Goal: Task Accomplishment & Management: Use online tool/utility

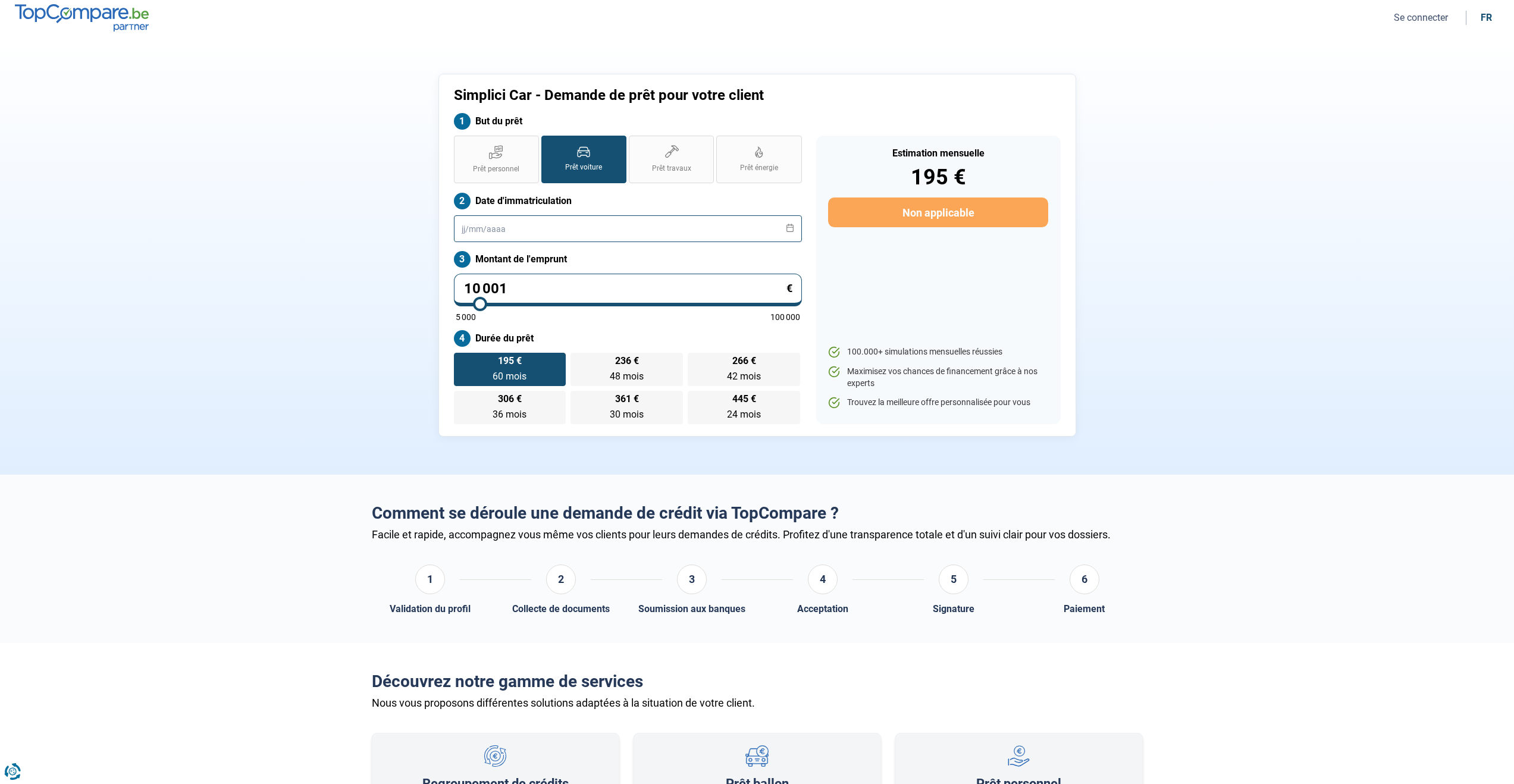
click at [487, 230] on input "text" at bounding box center [628, 228] width 348 height 27
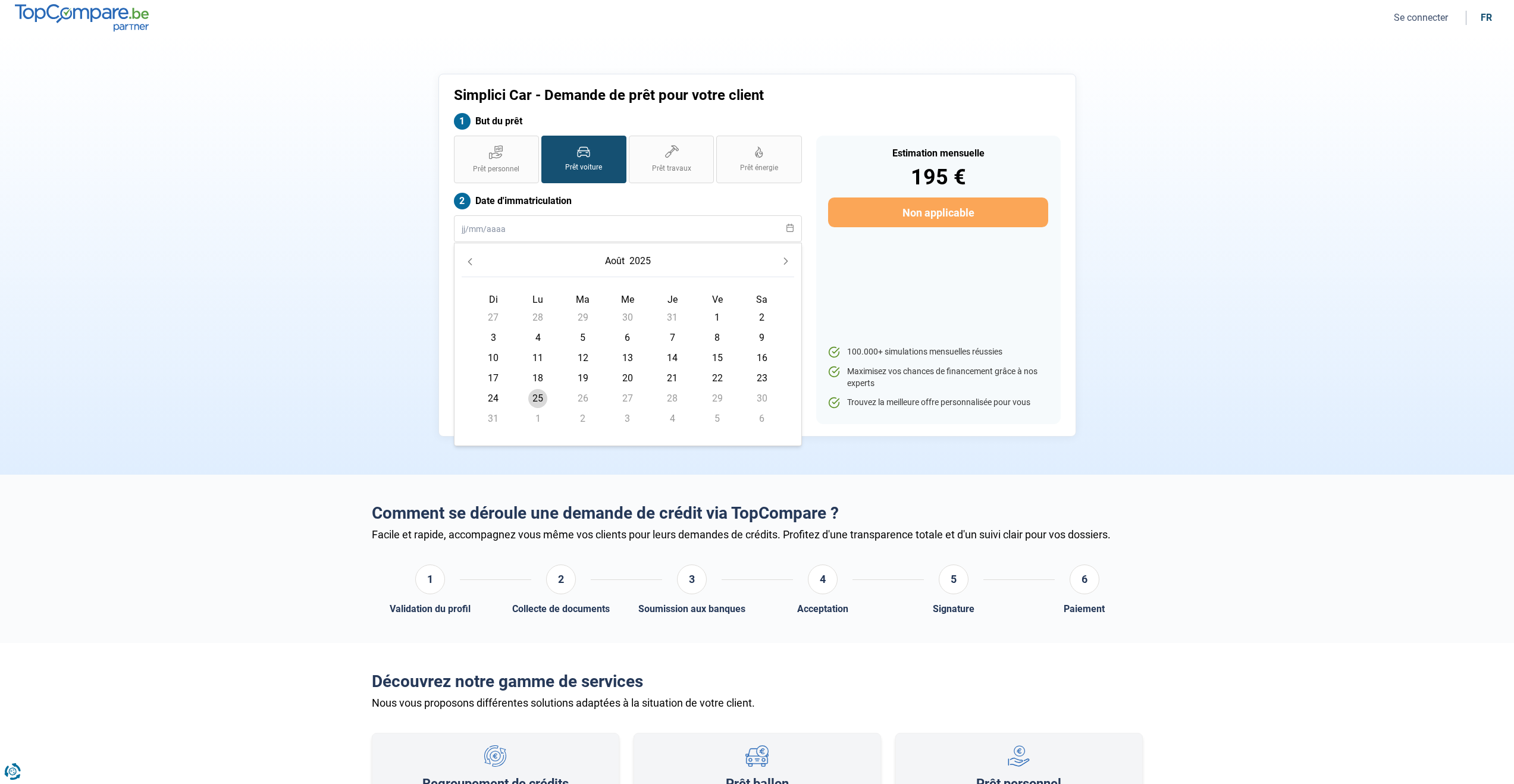
click at [468, 261] on icon "Previous Month" at bounding box center [469, 261] width 4 height 7
click at [466, 262] on icon "Previous Month" at bounding box center [470, 261] width 9 height 9
click at [483, 230] on input "text" at bounding box center [628, 228] width 348 height 27
type input "2021"
click at [469, 262] on icon "Previous Month" at bounding box center [469, 261] width 4 height 7
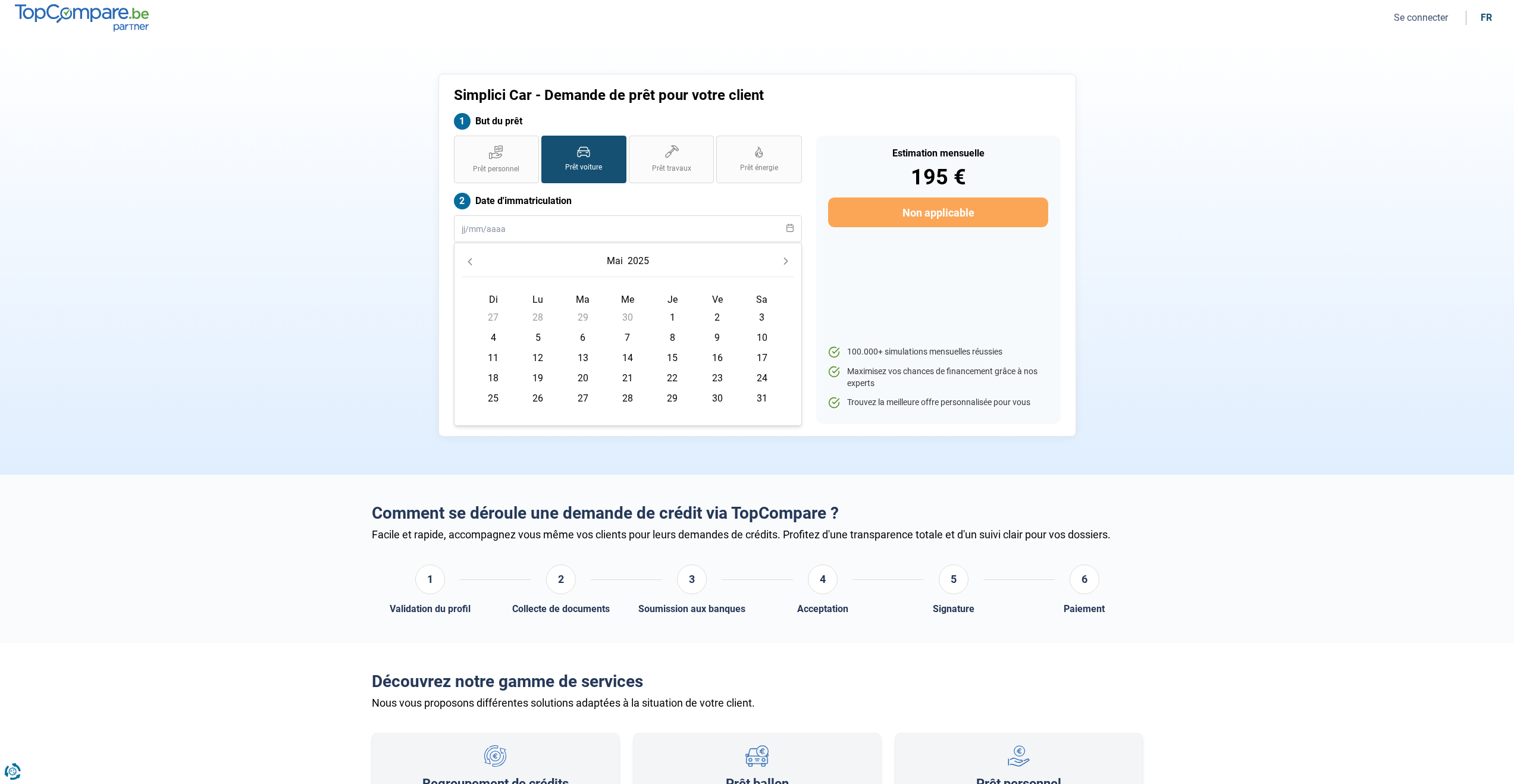
click at [469, 262] on icon "Previous Month" at bounding box center [469, 261] width 4 height 7
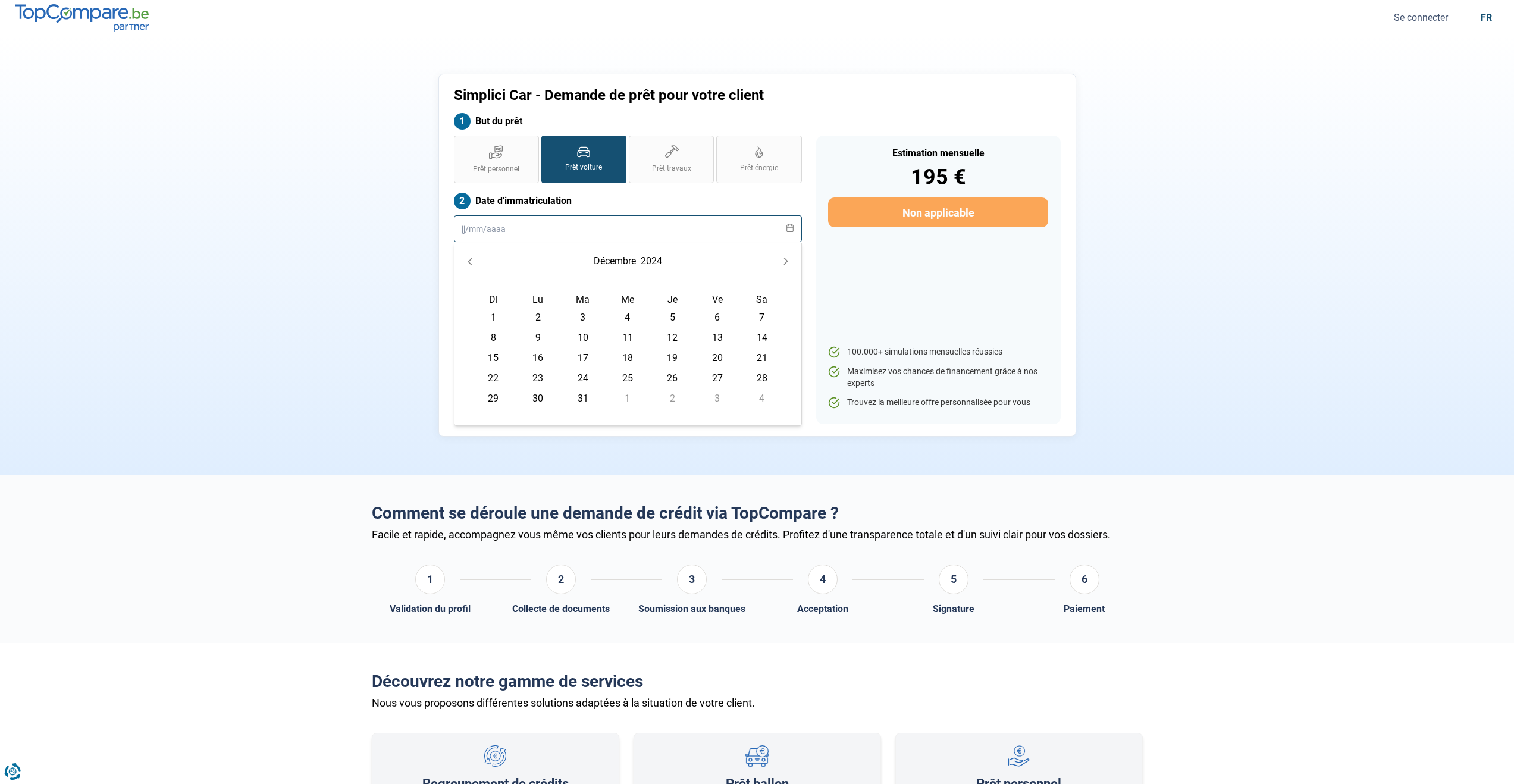
click at [459, 230] on input "text" at bounding box center [628, 228] width 348 height 27
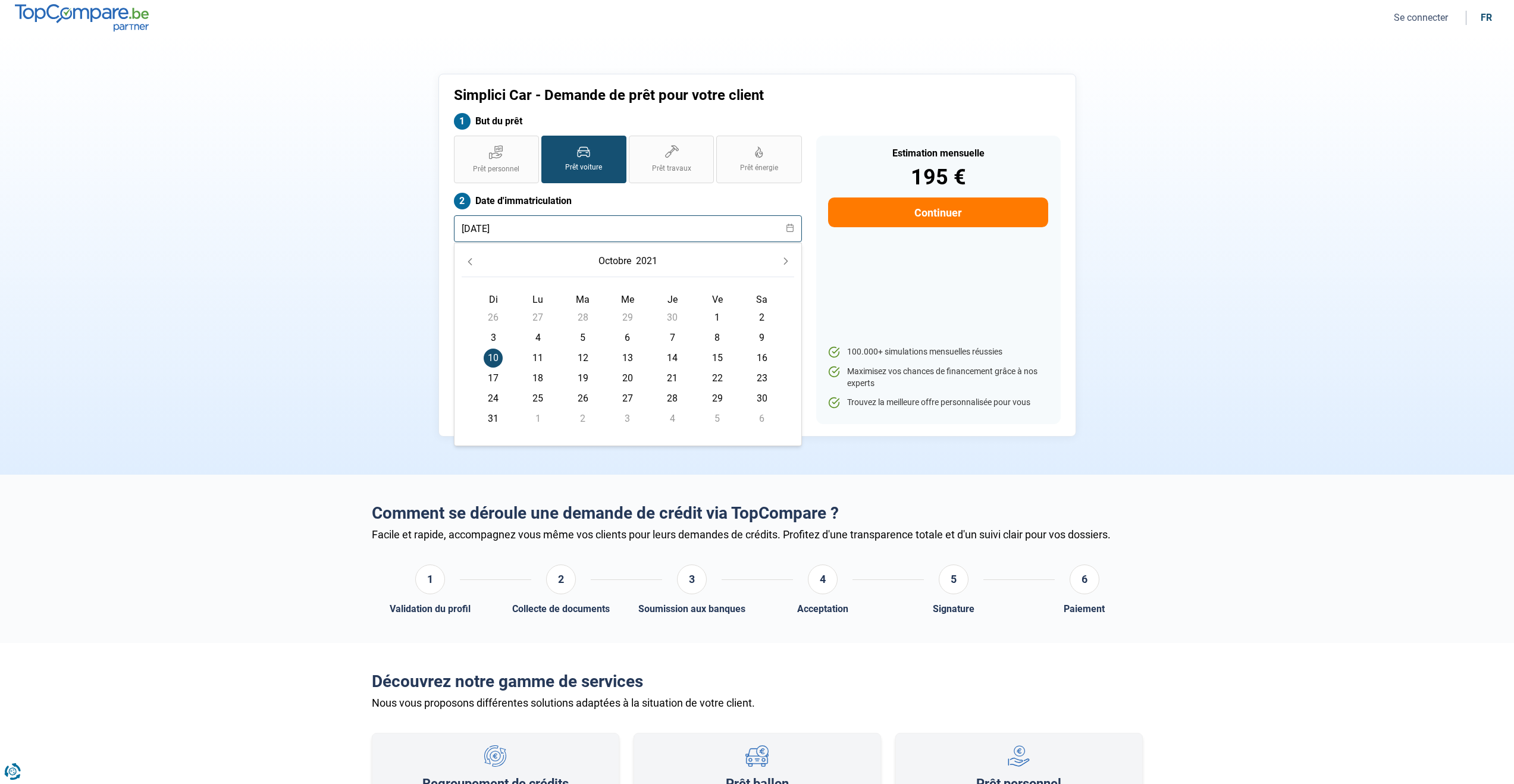
scroll to position [4, 0]
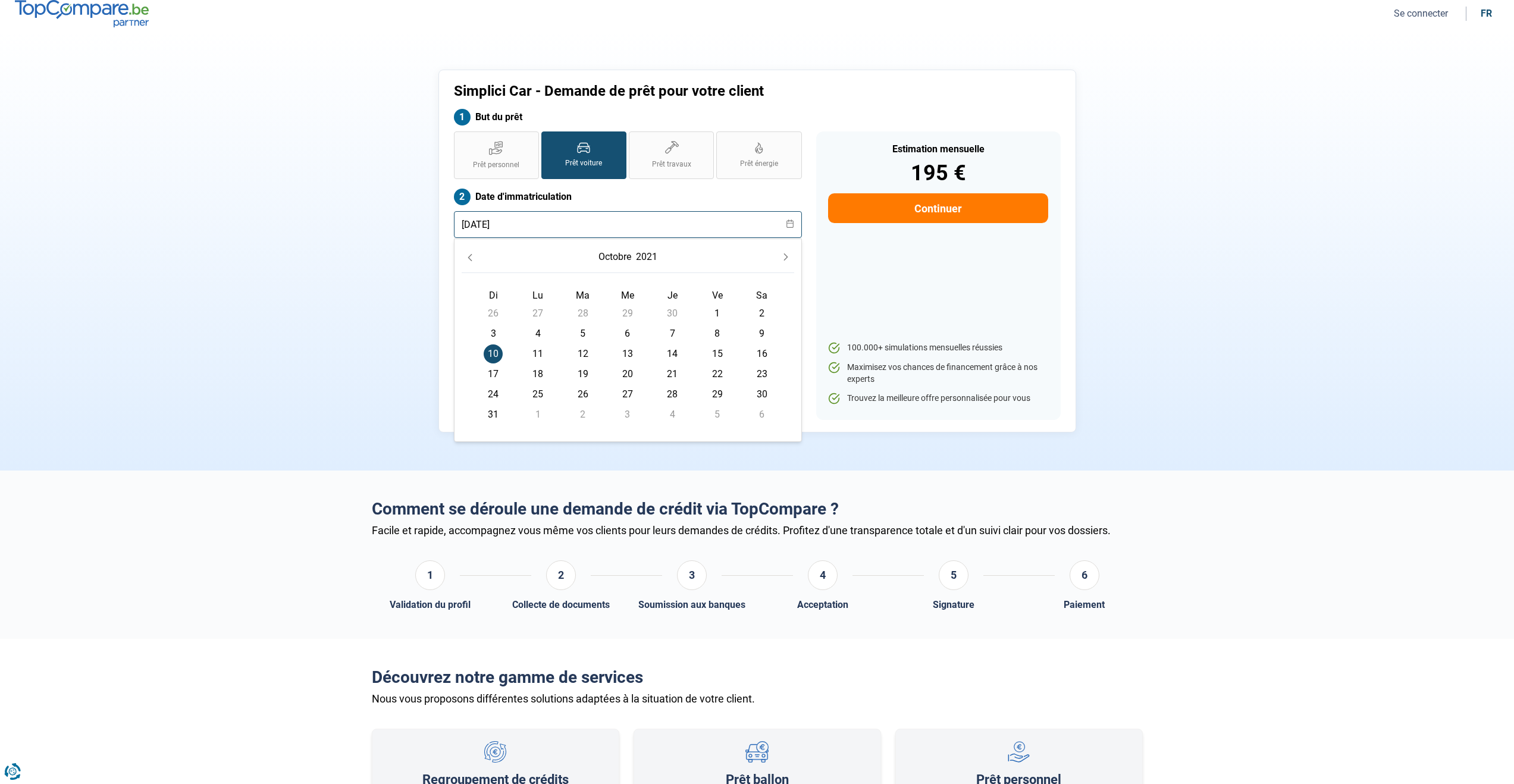
click at [607, 222] on input "[DATE]" at bounding box center [628, 224] width 348 height 27
type input "[DATE]"
click at [621, 199] on label "Date d'immatriculation" at bounding box center [628, 197] width 348 height 16
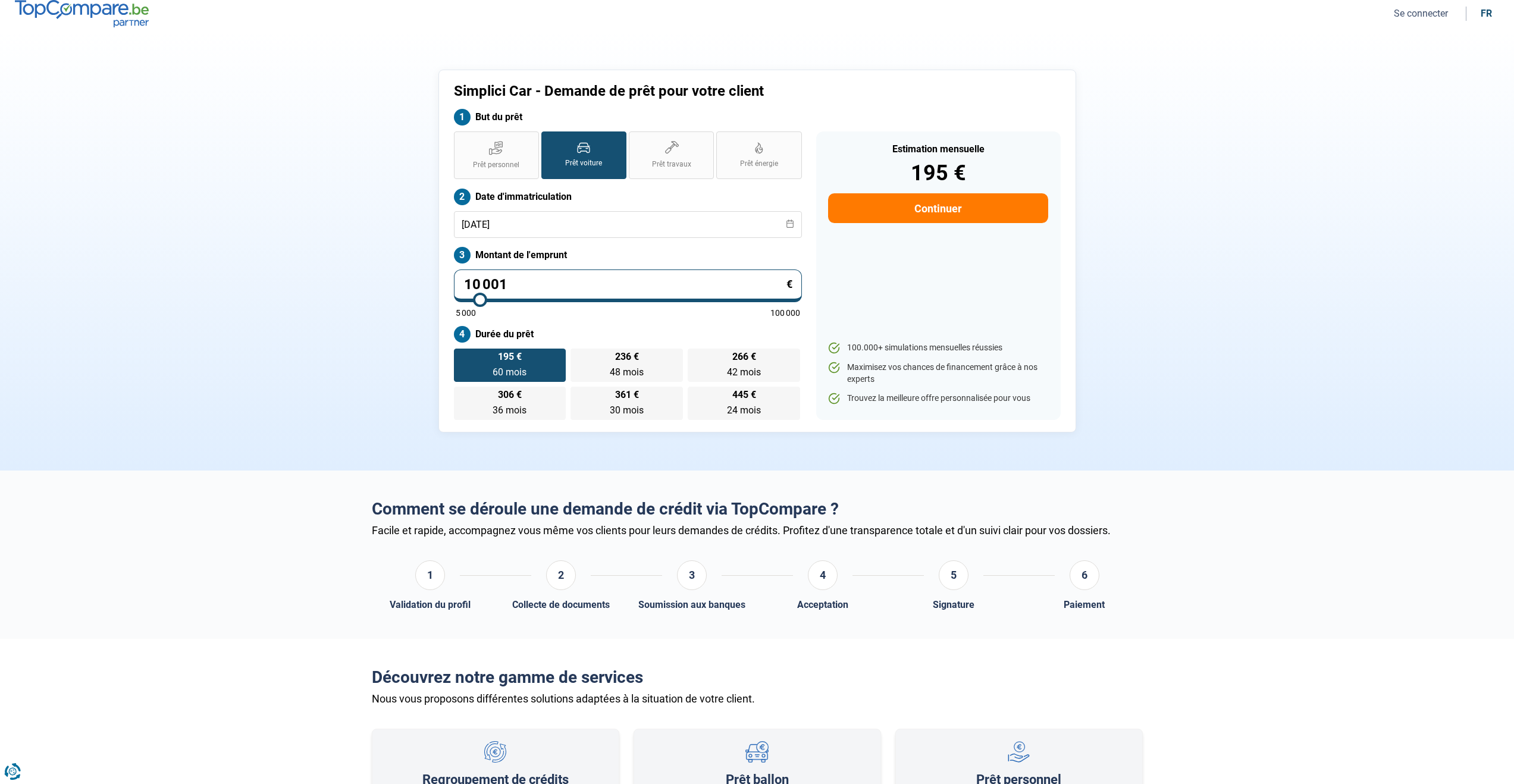
drag, startPoint x: 505, startPoint y: 284, endPoint x: 432, endPoint y: 277, distance: 73.3
click at [432, 277] on div "Simplici Car - Demande de prêt pour votre client But du prêt Prêt personnel Prê…" at bounding box center [757, 251] width 786 height 363
type input "1"
type input "5000"
type input "15"
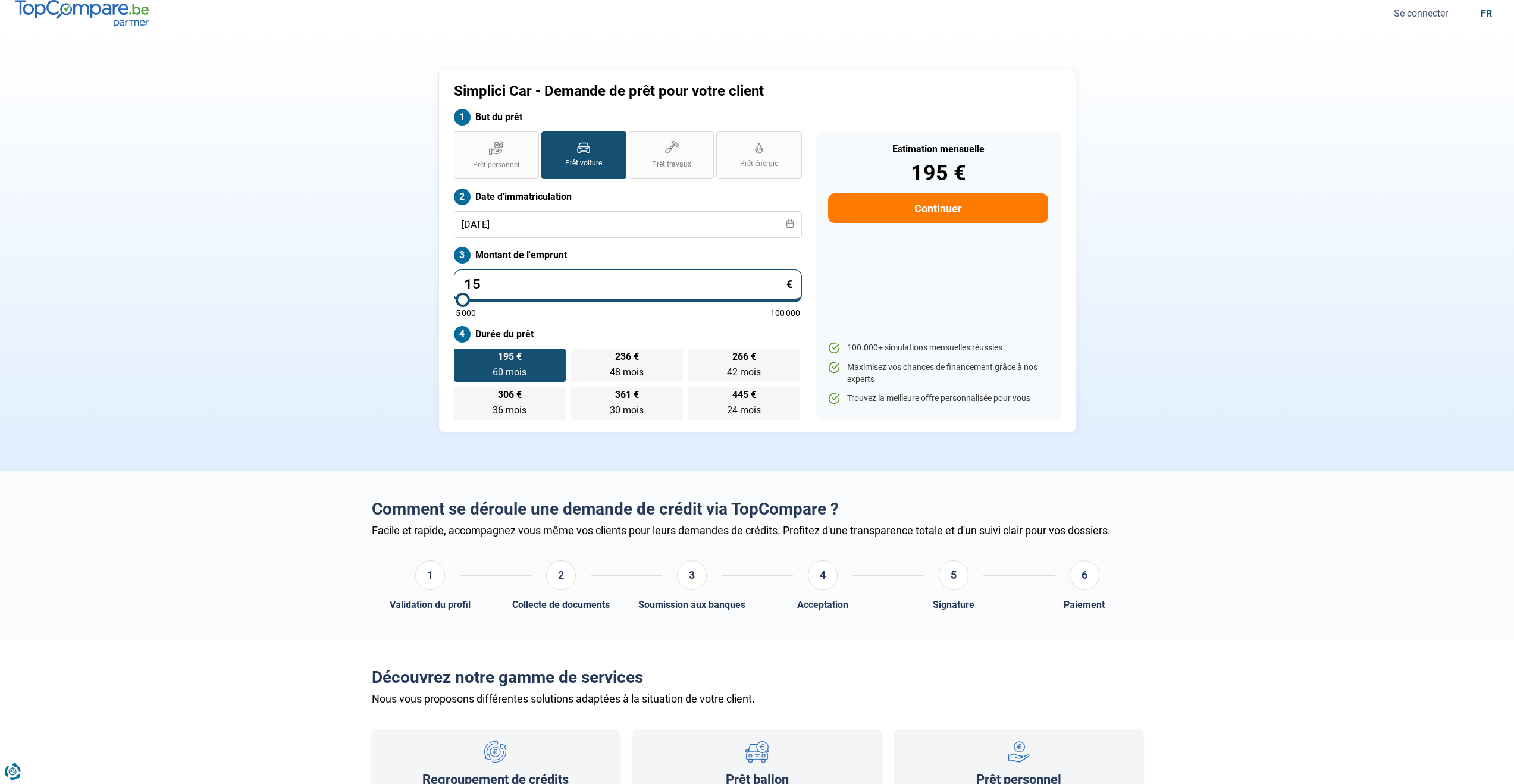
type input "5000"
type input "155"
type input "5000"
type input "1 550"
type input "5000"
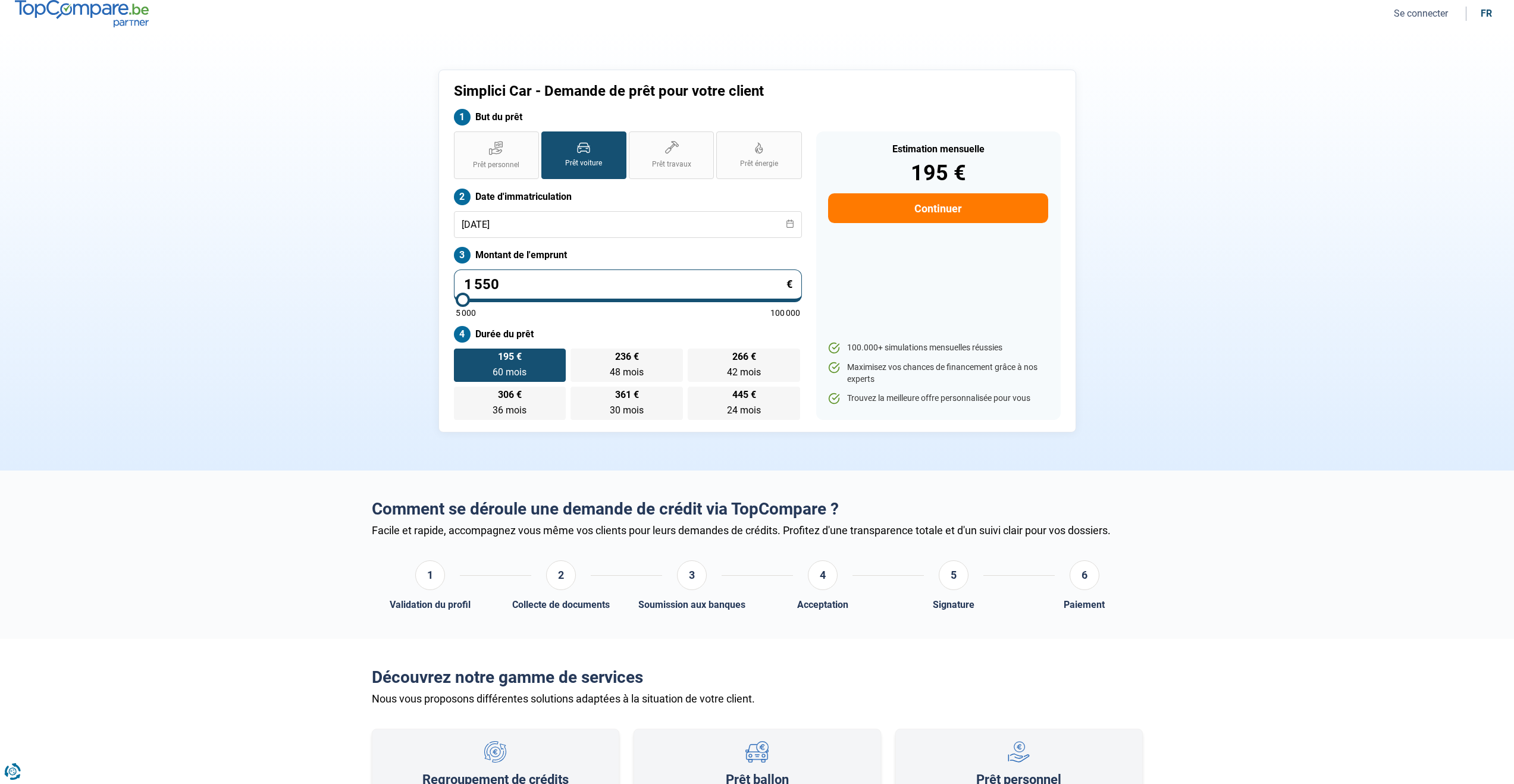
type input "15 500"
type input "15500"
click at [514, 368] on span "60 mois" at bounding box center [509, 372] width 34 height 11
click at [462, 356] on input "302 € 60 mois 60 mois" at bounding box center [458, 352] width 8 height 8
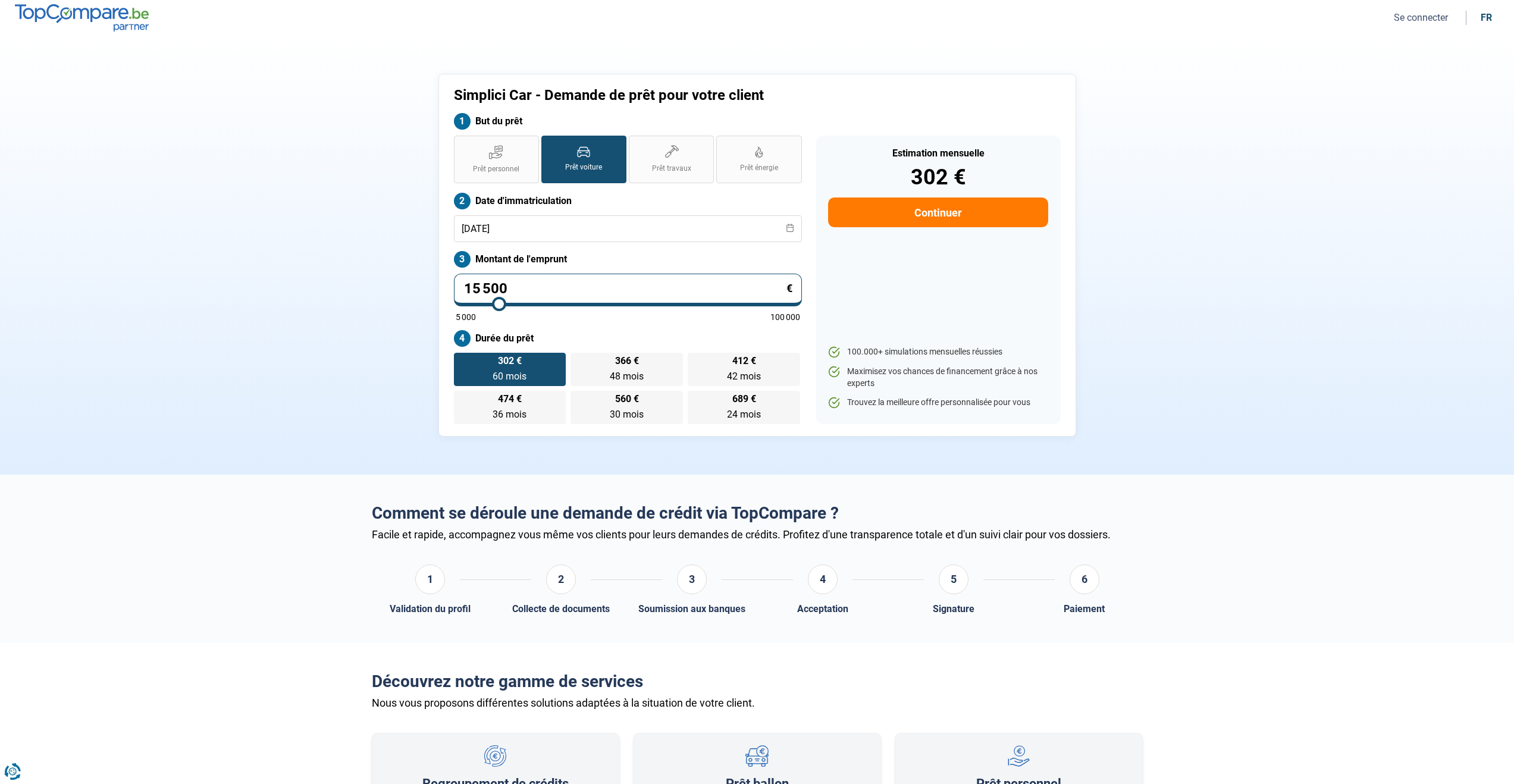
drag, startPoint x: 460, startPoint y: 286, endPoint x: 508, endPoint y: 284, distance: 48.0
click at [508, 284] on input "15 500" at bounding box center [628, 290] width 348 height 33
type input "1"
type input "5000"
type input "10"
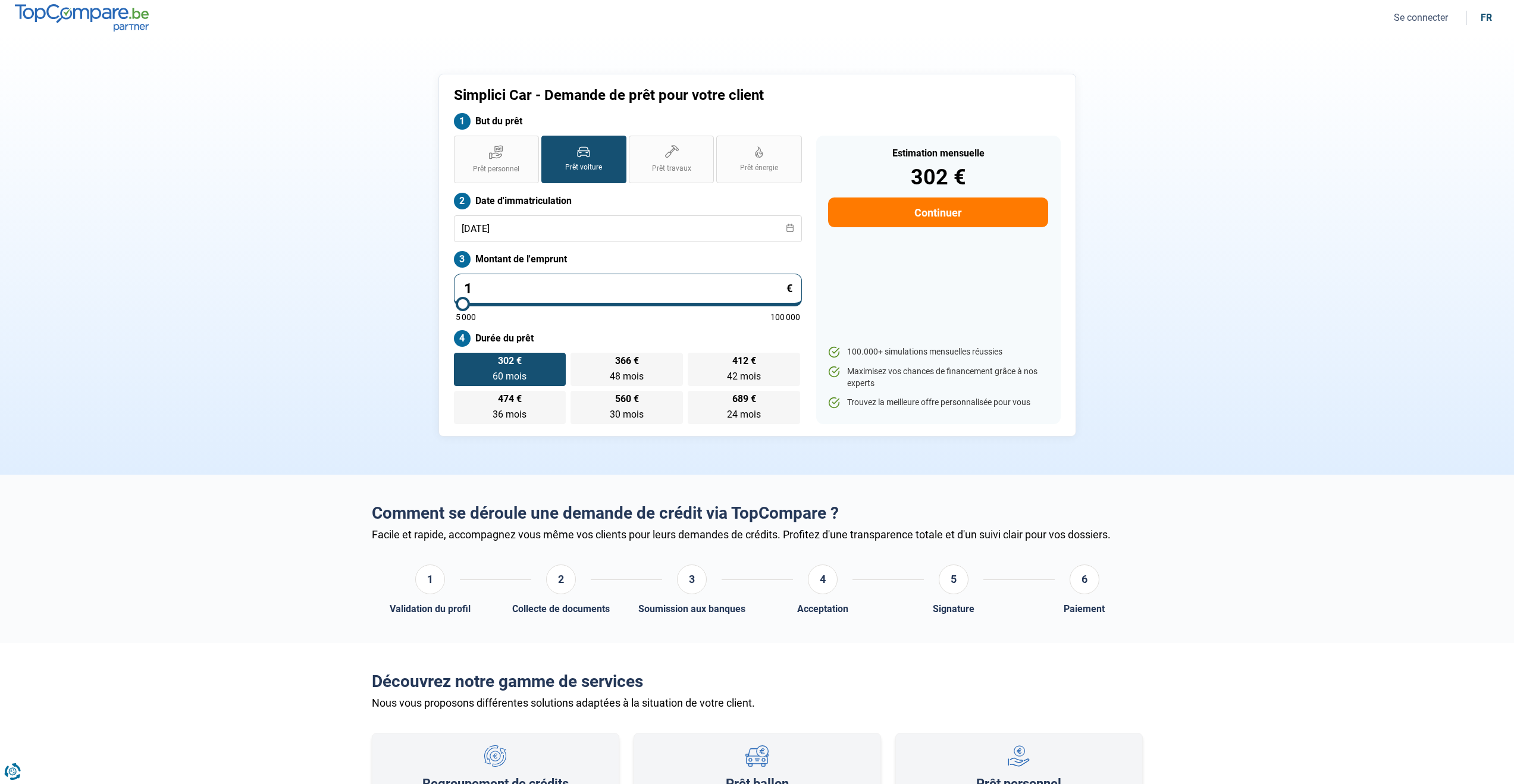
type input "5000"
type input "100"
type input "5000"
type input "1 000"
type input "5000"
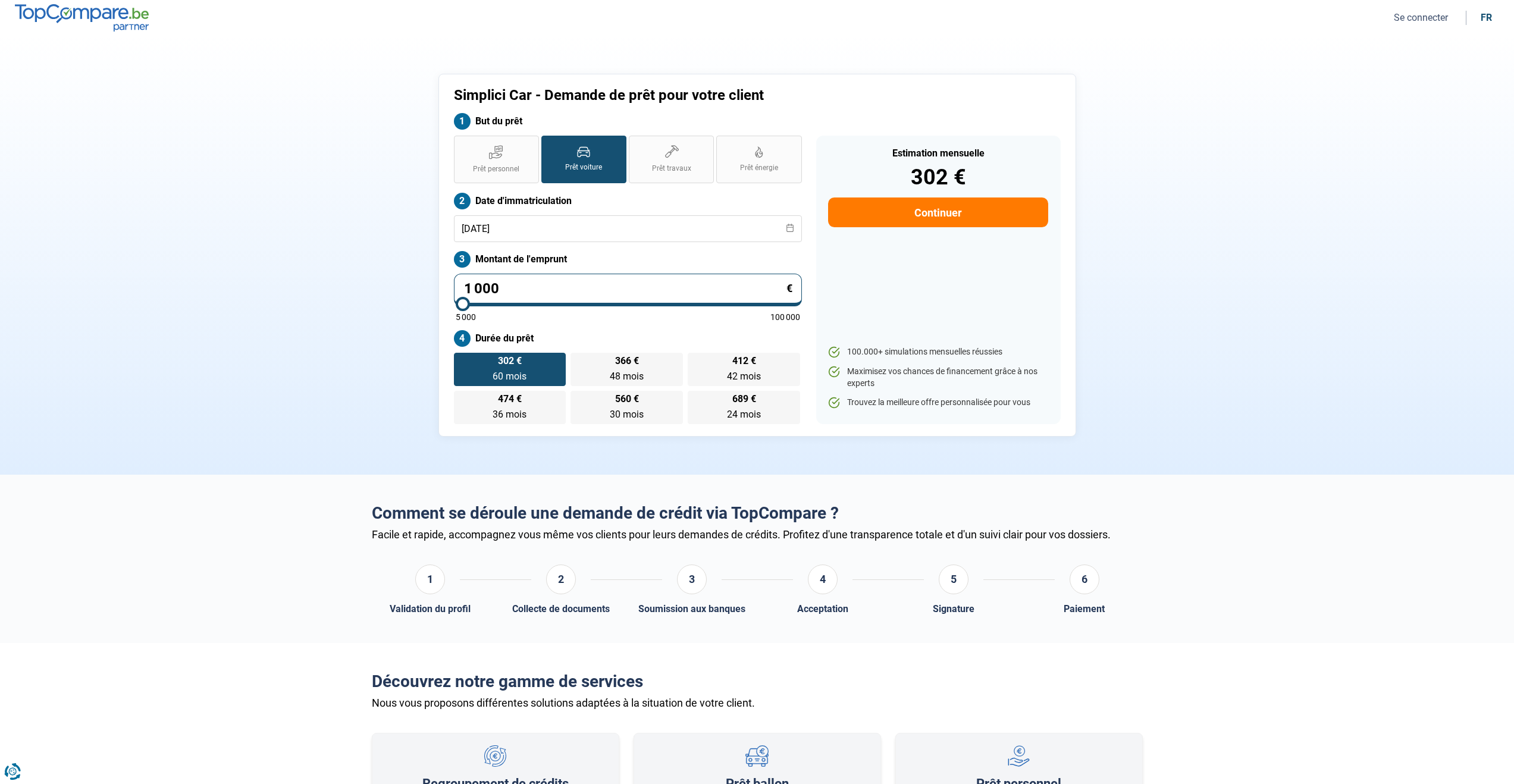
type input "10 000"
type input "10000"
type input "10 000"
radio input "true"
click at [578, 328] on div "Prêt personnel Prêt voiture Prêt travaux Prêt énergie Prêt voiture Date d'immat…" at bounding box center [628, 279] width 362 height 288
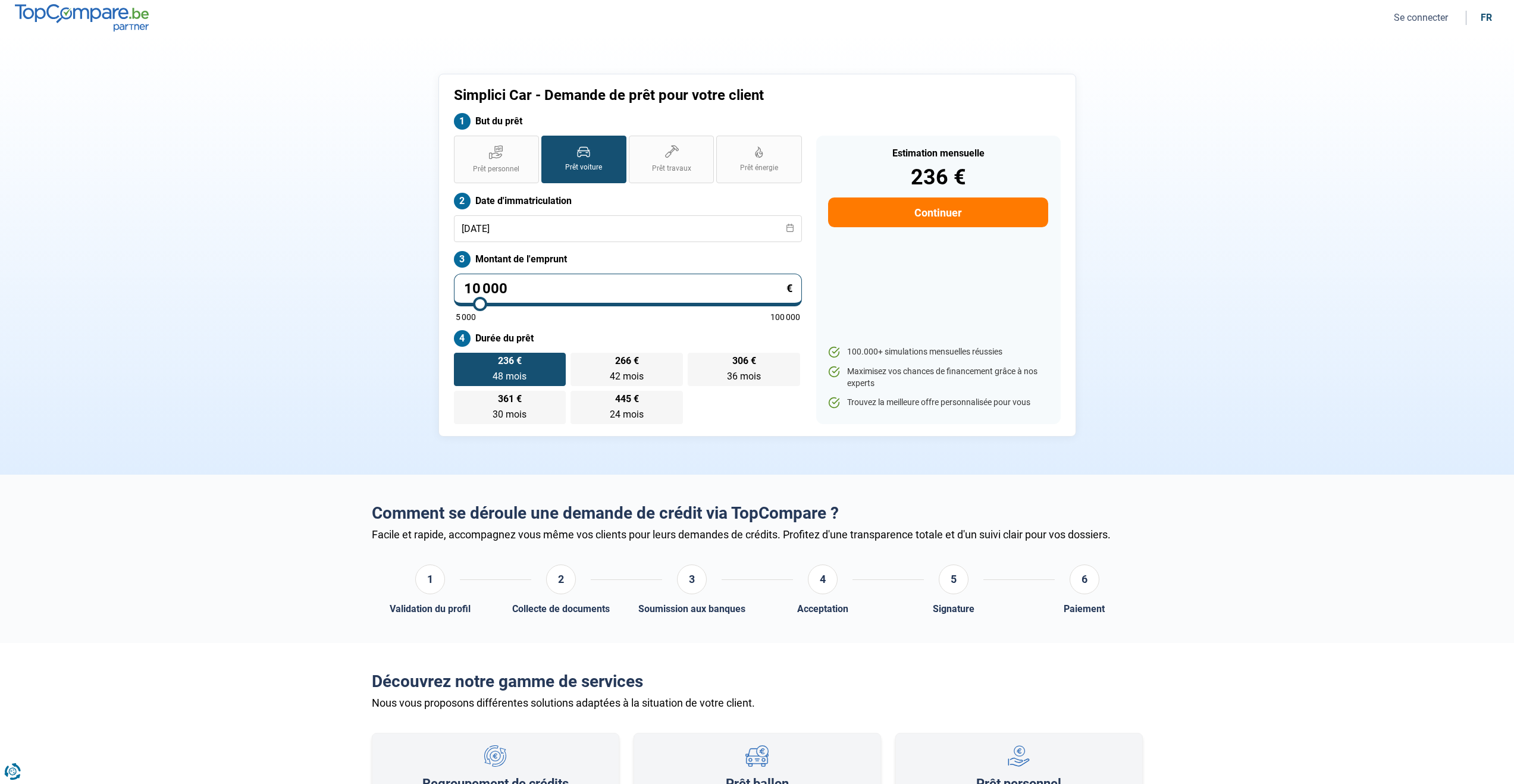
drag, startPoint x: 508, startPoint y: 286, endPoint x: 501, endPoint y: 288, distance: 7.3
click at [501, 288] on input "10 000" at bounding box center [628, 290] width 348 height 33
type input "10 001"
type input "10000"
type input "10 001"
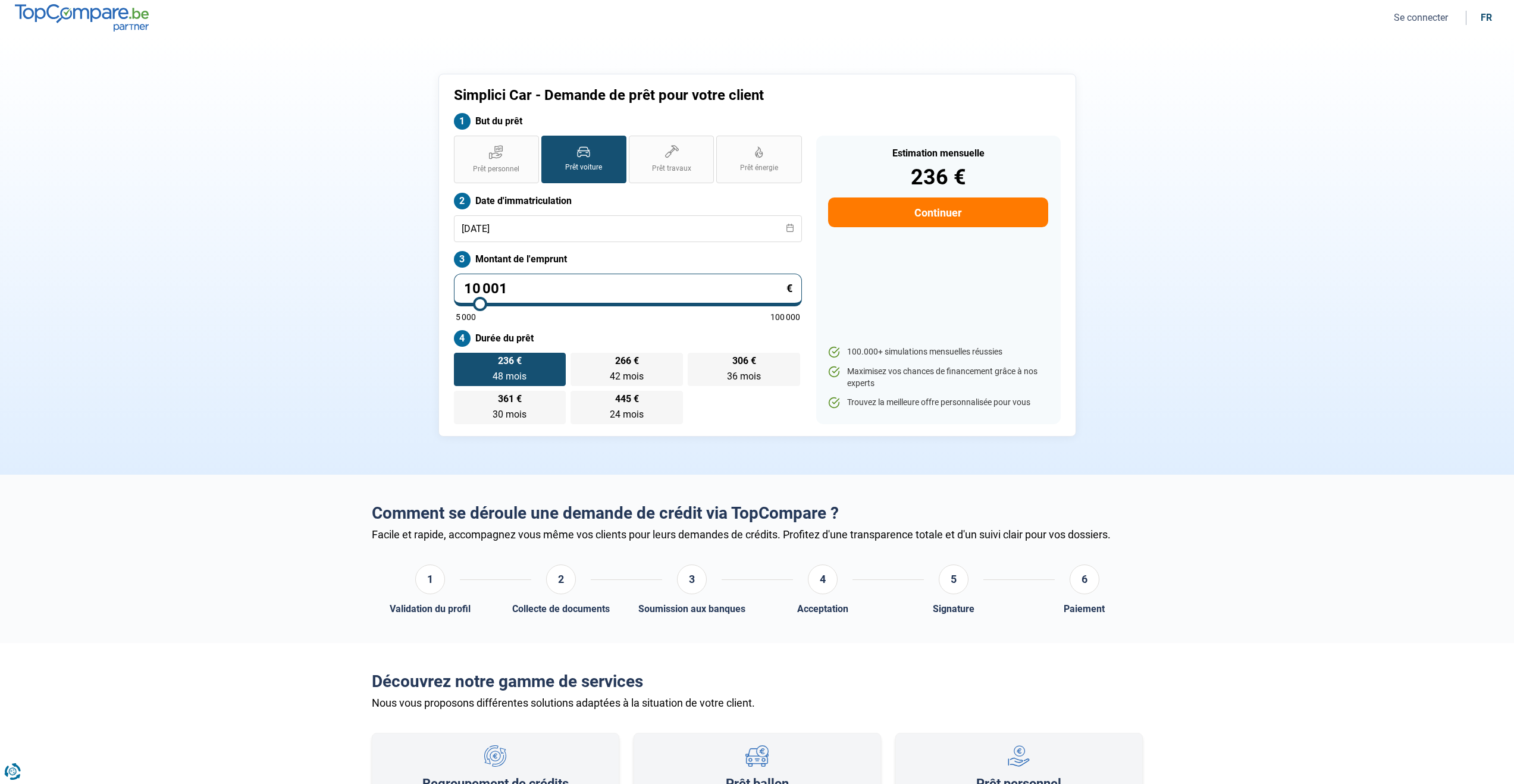
type input "10000"
radio input "false"
click at [620, 332] on label "Durée du prêt" at bounding box center [628, 338] width 348 height 16
